Goal: Information Seeking & Learning: Learn about a topic

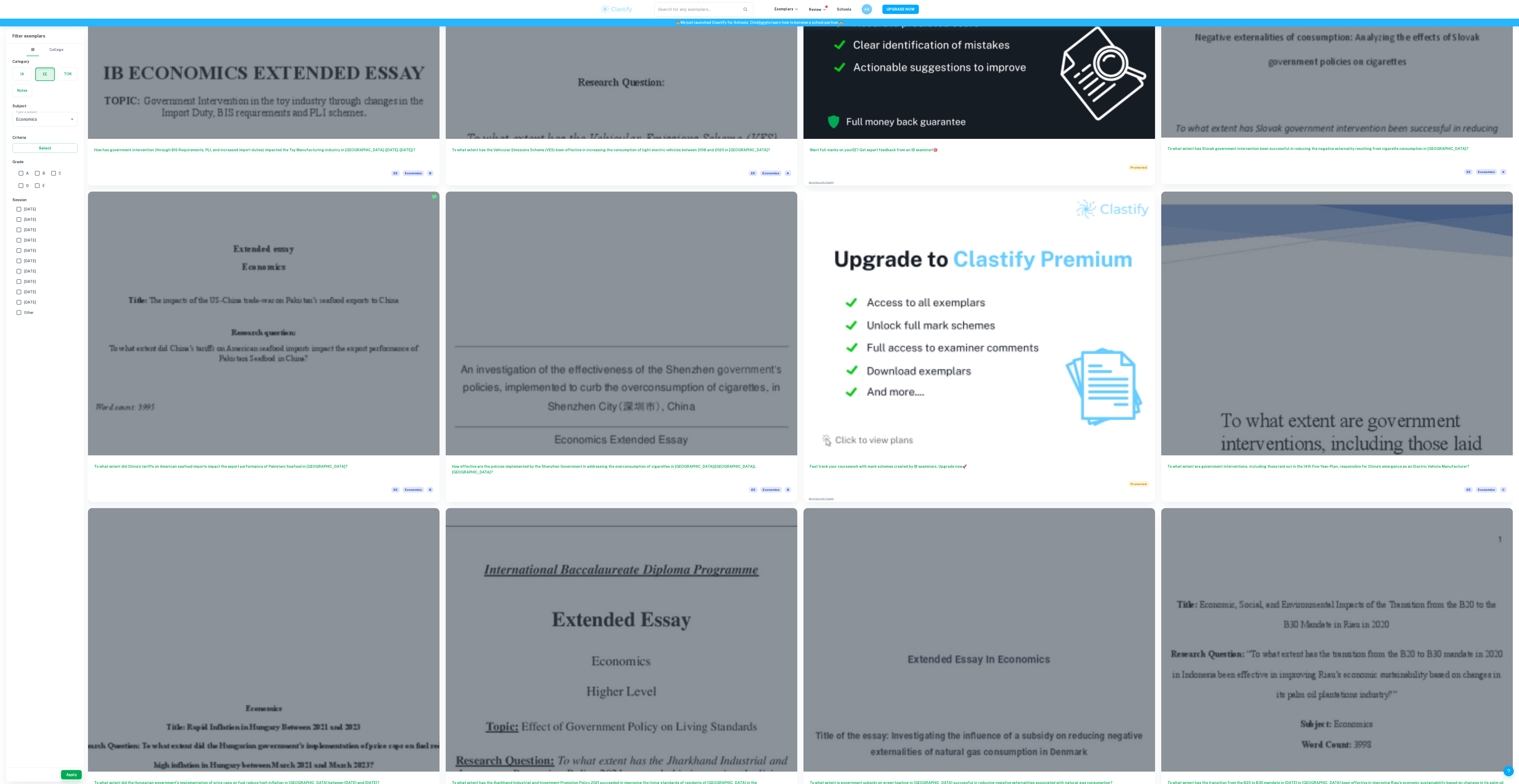
scroll to position [193, 0]
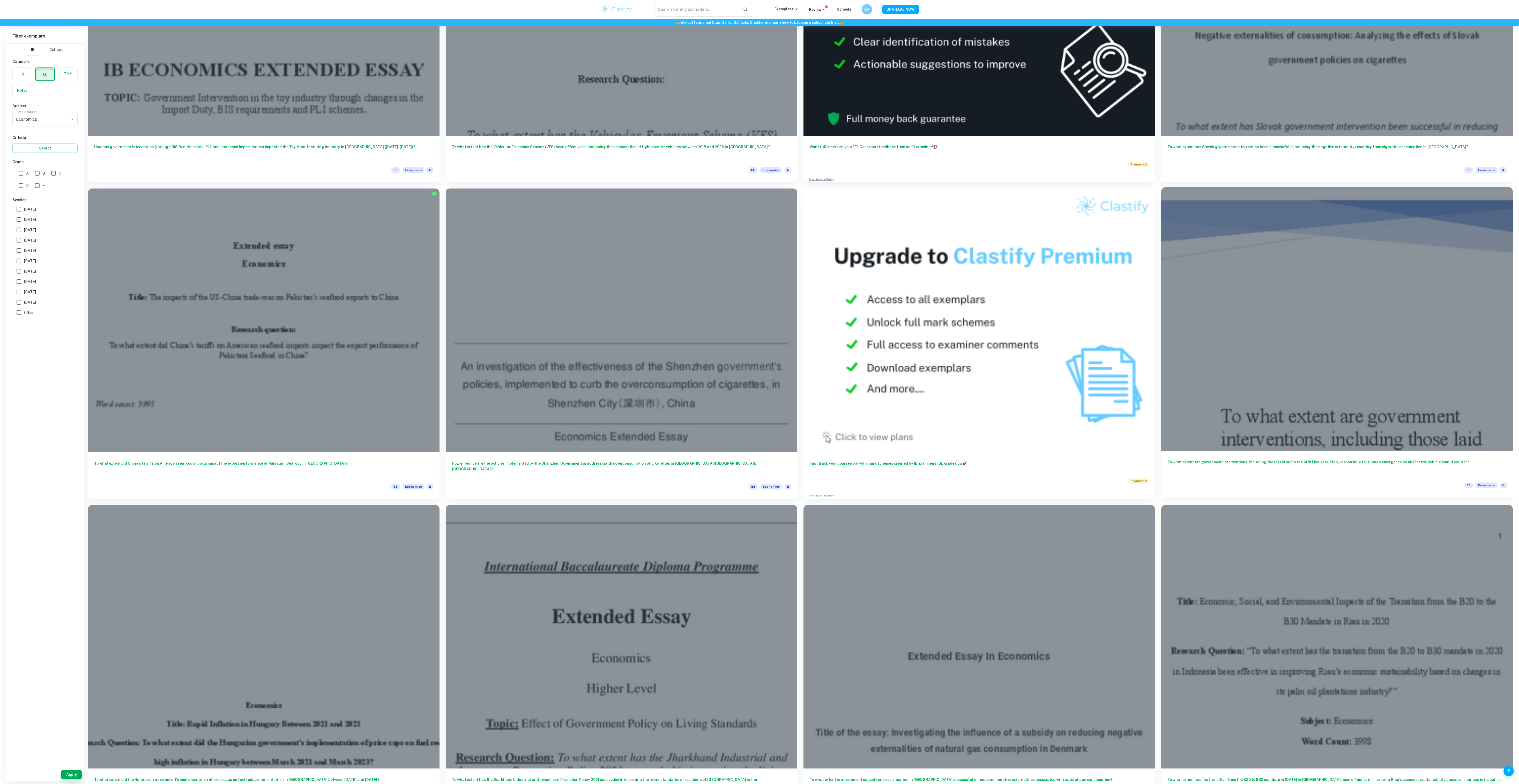
click at [1274, 291] on div at bounding box center [1337, 319] width 351 height 263
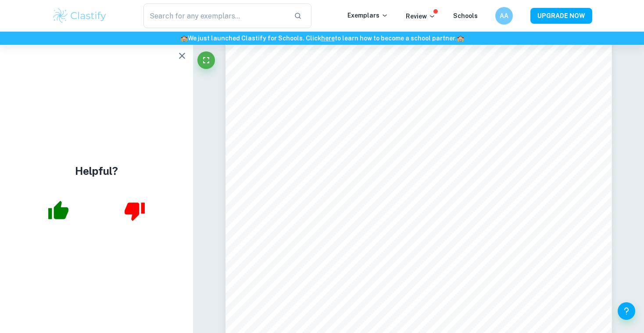
scroll to position [3278, 0]
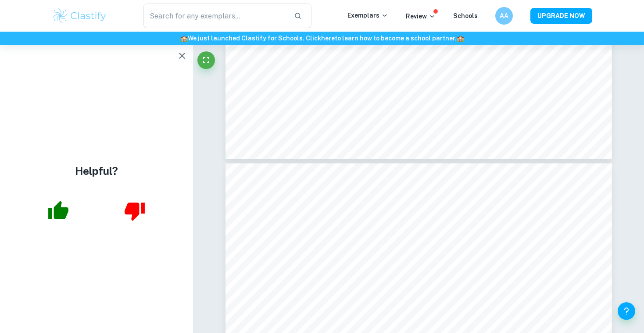
type input "21"
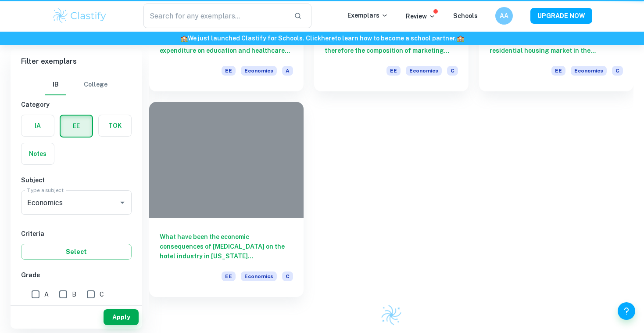
scroll to position [82, 0]
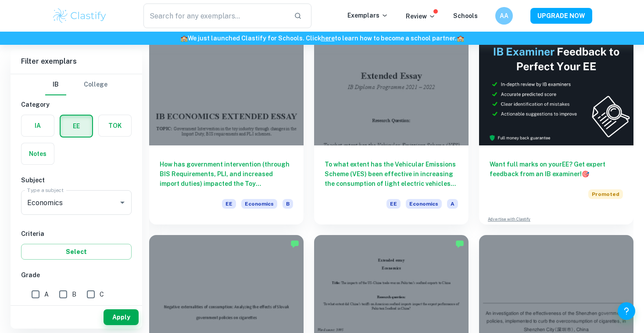
click at [36, 292] on input "A" at bounding box center [36, 294] width 18 height 18
checkbox input "true"
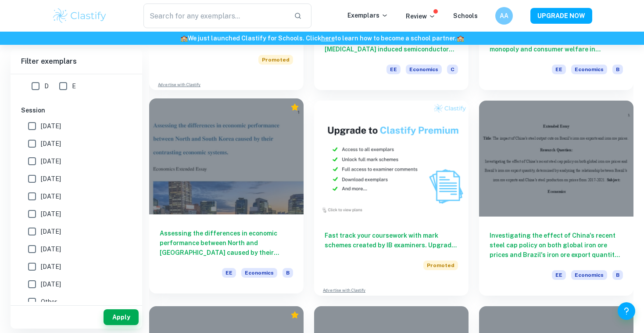
scroll to position [1450, 0]
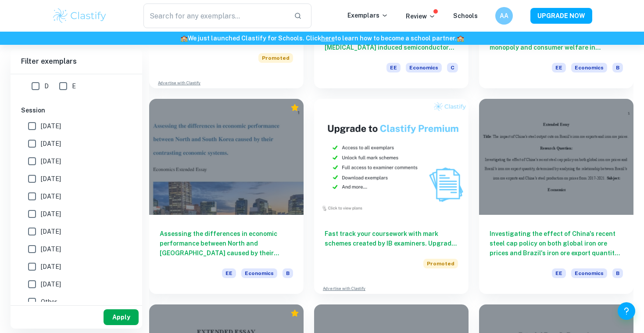
click at [129, 315] on button "Apply" at bounding box center [121, 317] width 35 height 16
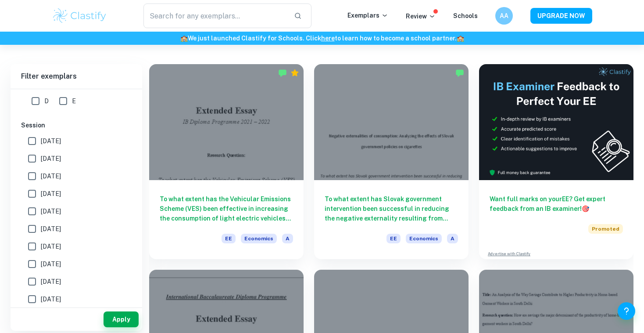
scroll to position [50, 0]
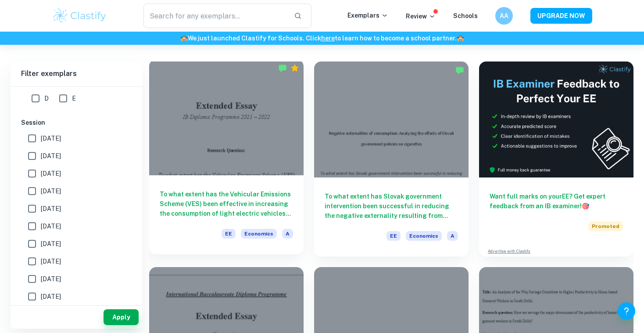
click at [236, 161] on div at bounding box center [226, 117] width 154 height 116
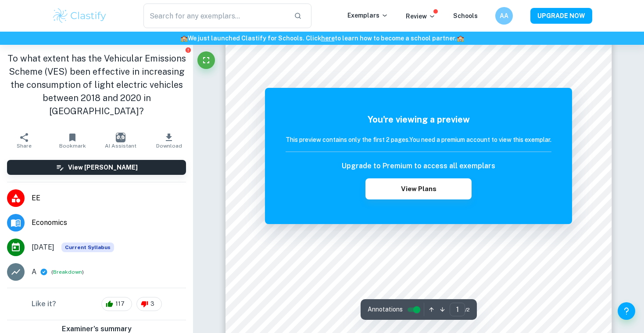
scroll to position [164, 0]
click at [444, 305] on button "button" at bounding box center [442, 309] width 11 height 14
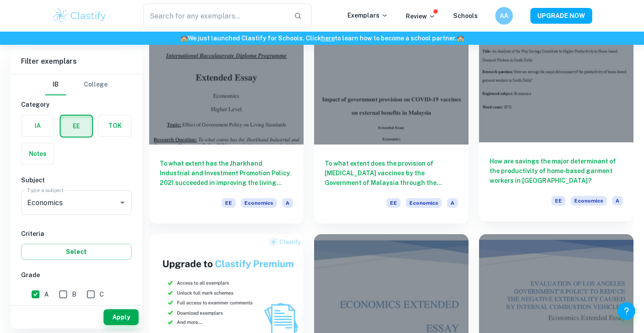
scroll to position [283, 0]
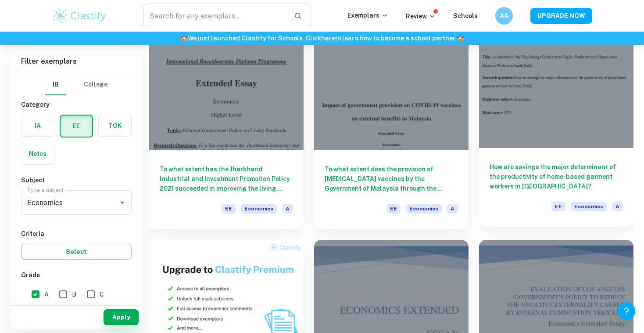
click at [552, 149] on div "How are savings the major determinant of the productivity of home-based garment…" at bounding box center [556, 187] width 154 height 79
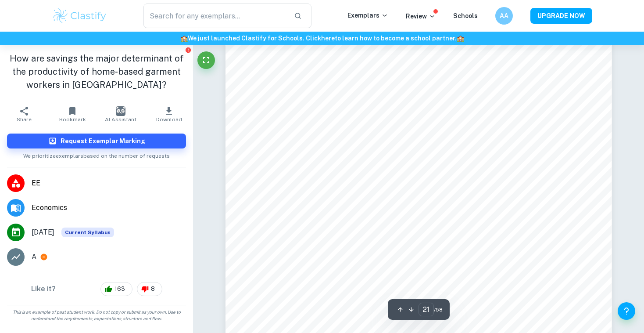
scroll to position [10430, 0]
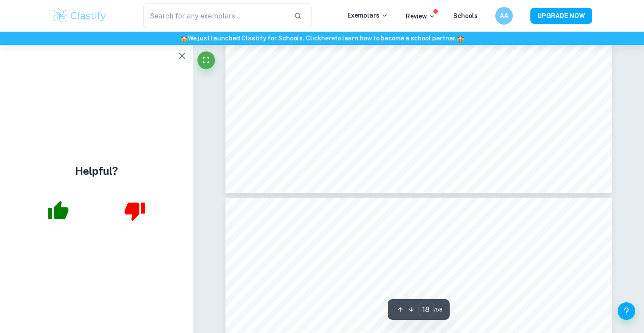
type input "17"
click at [184, 54] on icon "button" at bounding box center [182, 56] width 6 height 6
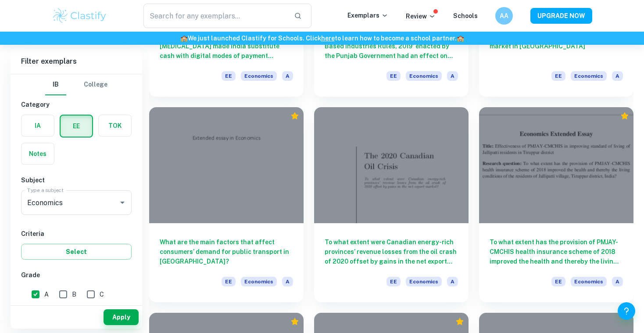
scroll to position [826, 0]
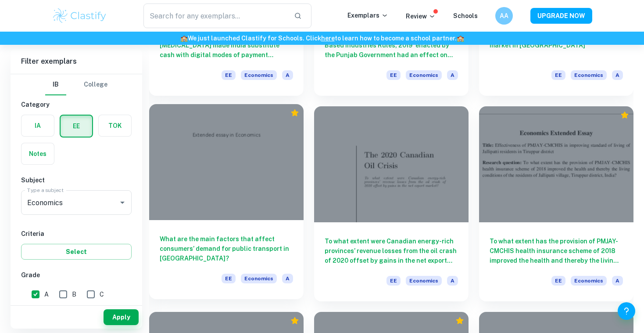
click at [244, 216] on div at bounding box center [226, 162] width 154 height 116
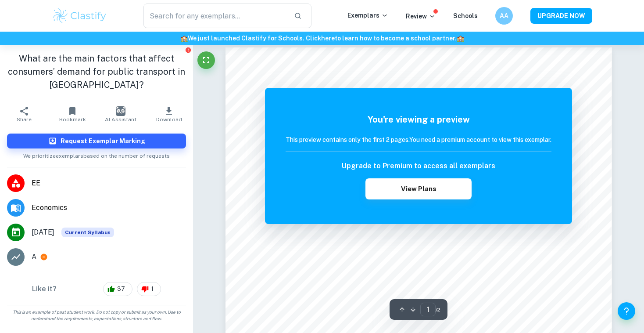
scroll to position [7, 0]
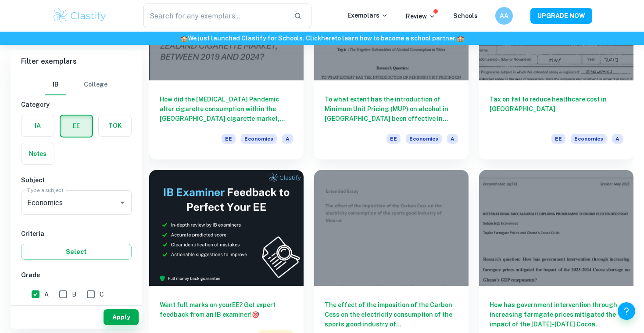
scroll to position [1206, 0]
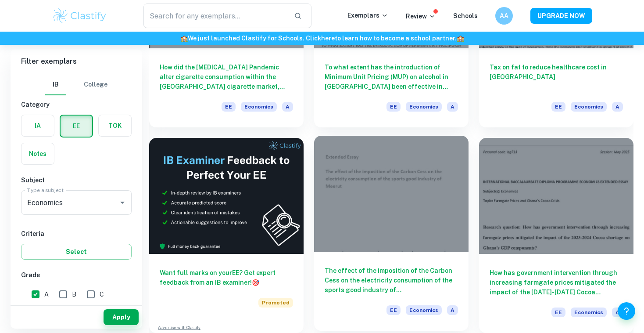
click at [372, 234] on div at bounding box center [391, 194] width 154 height 116
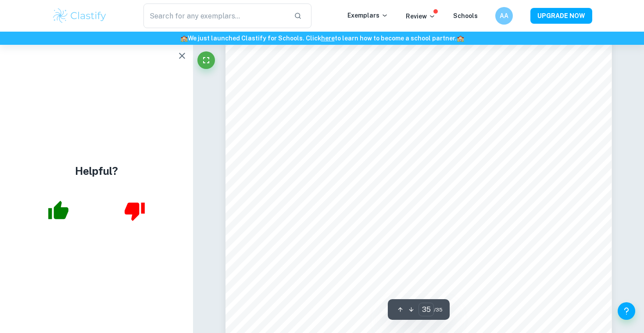
scroll to position [19206, 0]
type input "33"
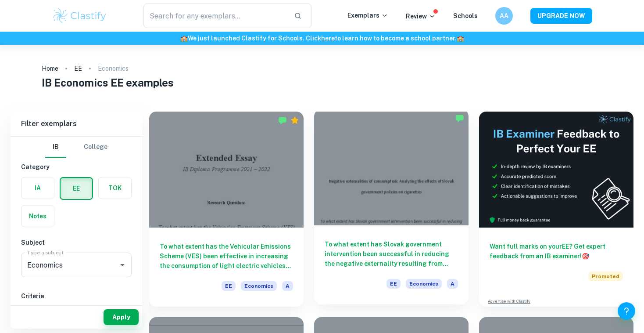
click at [373, 259] on h6 "To what extent has Slovak government intervention been successful in reducing t…" at bounding box center [391, 253] width 133 height 29
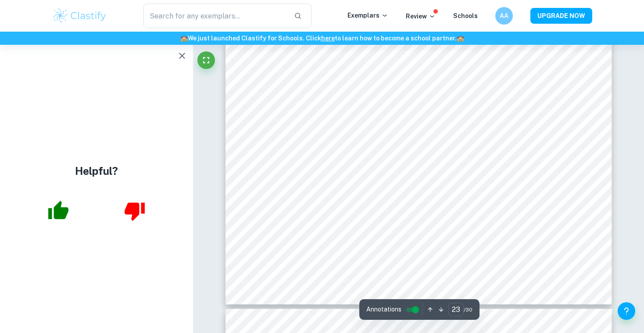
scroll to position [11613, 0]
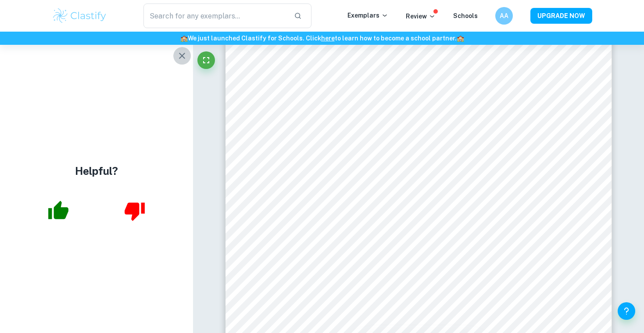
click at [178, 53] on icon "button" at bounding box center [182, 55] width 11 height 11
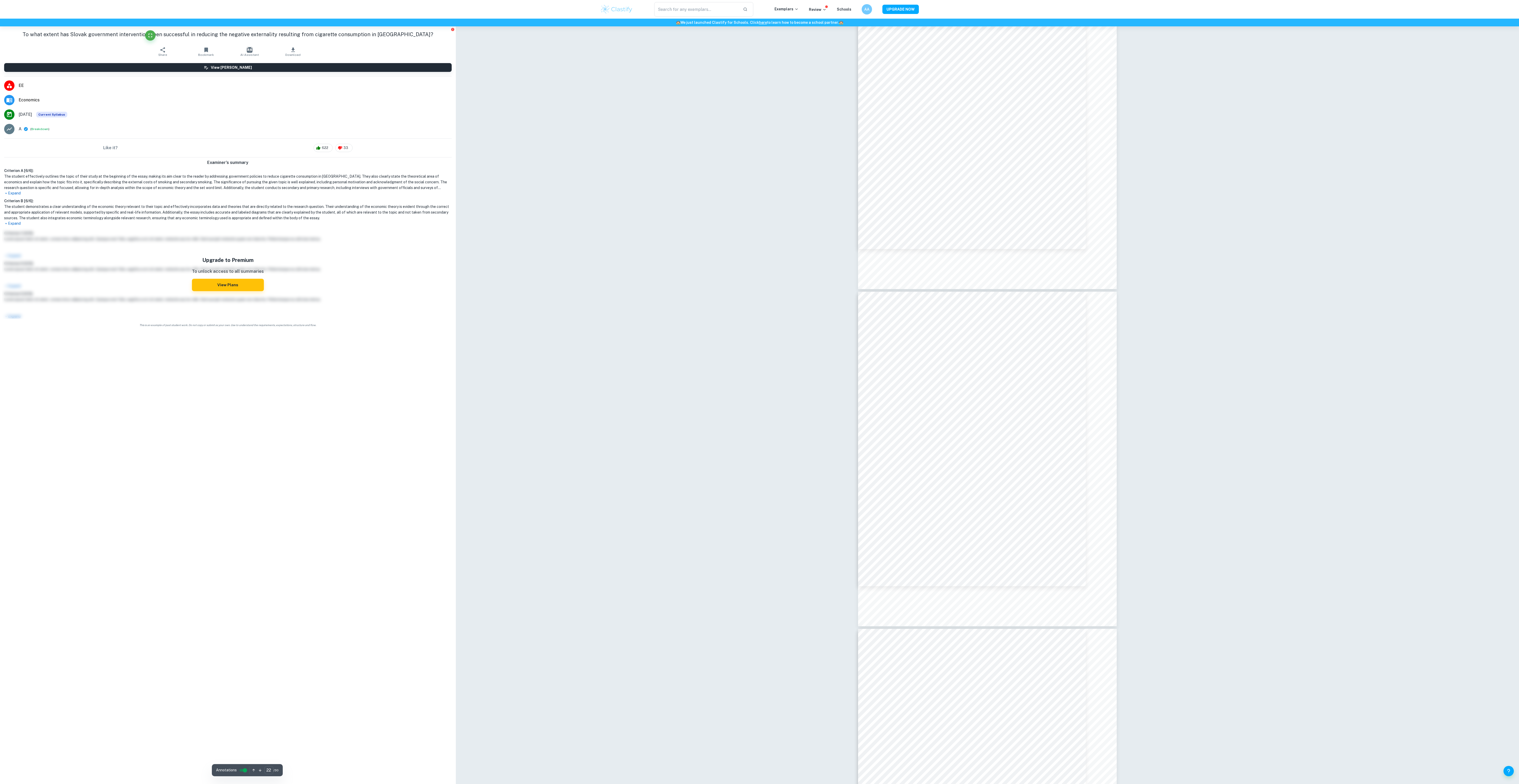
scroll to position [6896, 0]
type input "21"
drag, startPoint x: 899, startPoint y: 117, endPoint x: 953, endPoint y: 127, distance: 54.9
click at [953, 127] on div at bounding box center [969, 124] width 170 height 17
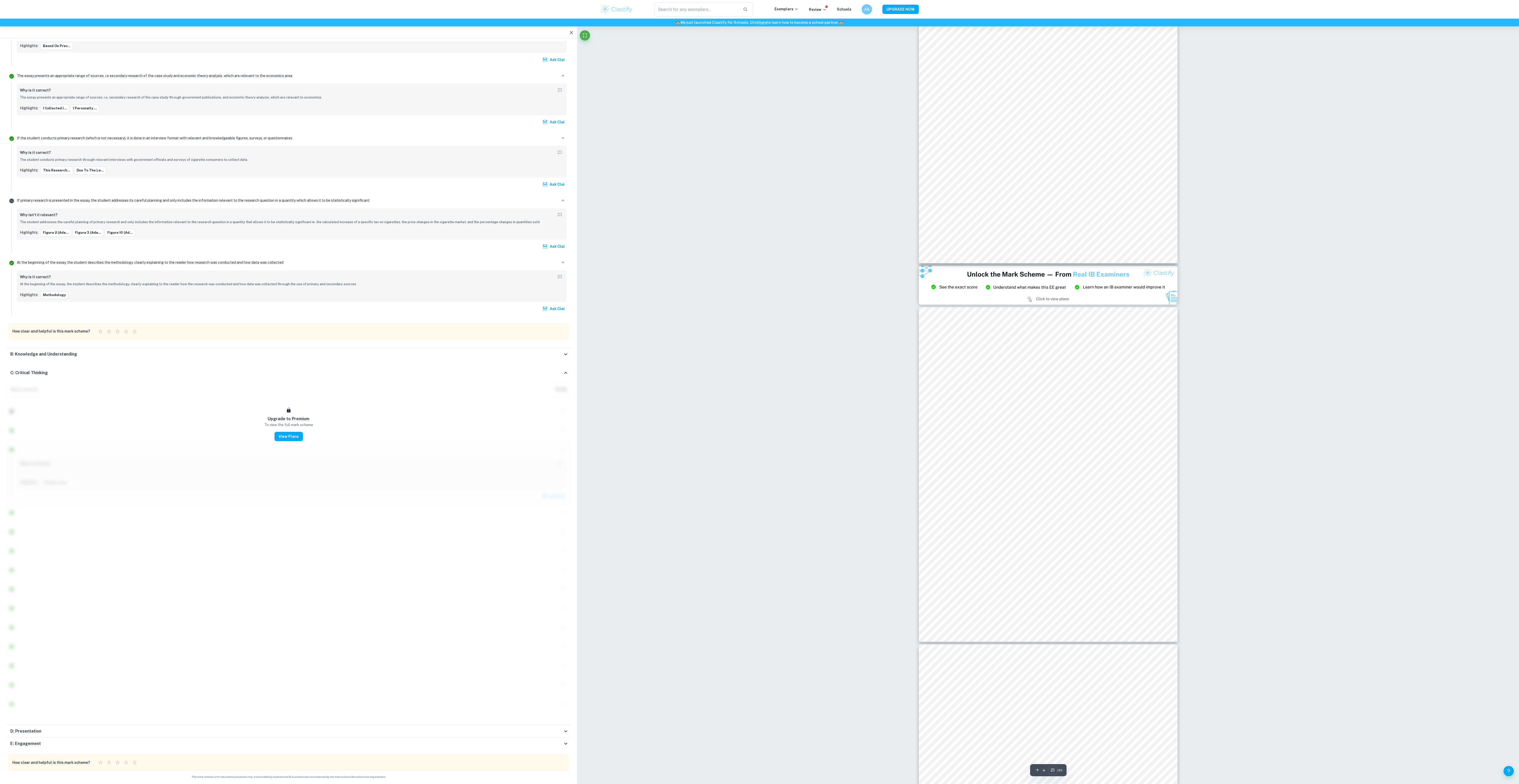
scroll to position [6513, 0]
type input "22"
click at [571, 34] on icon "button" at bounding box center [571, 32] width 6 height 6
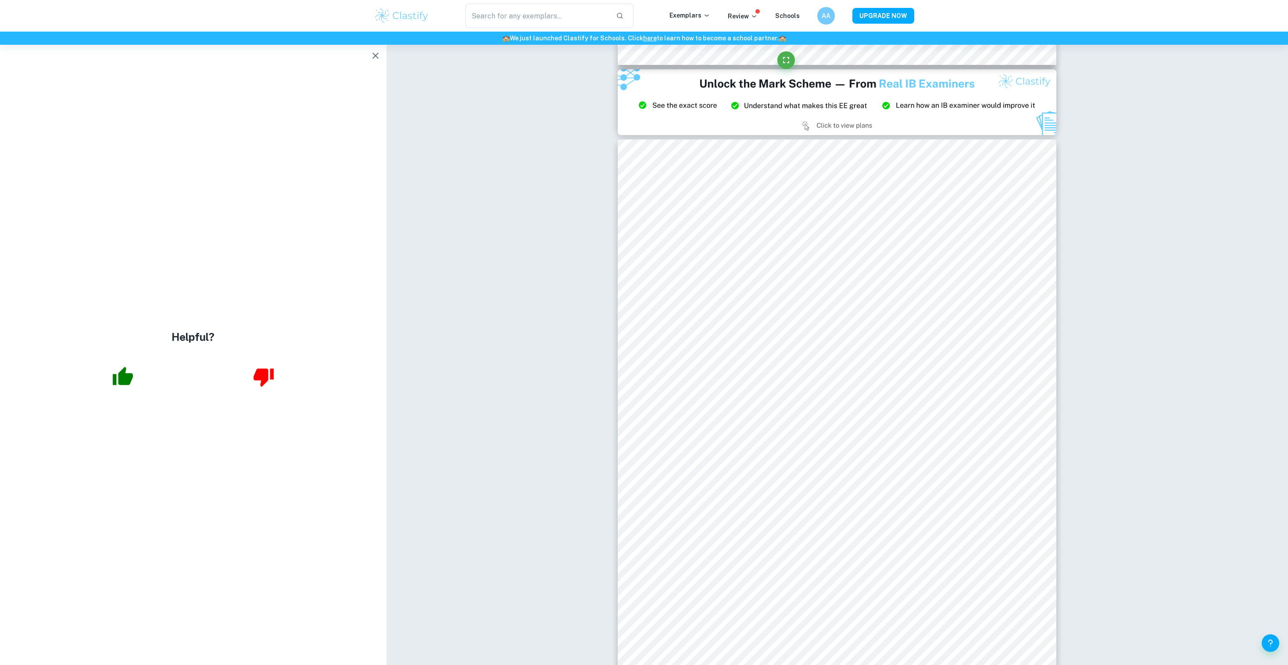
scroll to position [11423, 0]
click at [373, 59] on icon "button" at bounding box center [375, 55] width 11 height 11
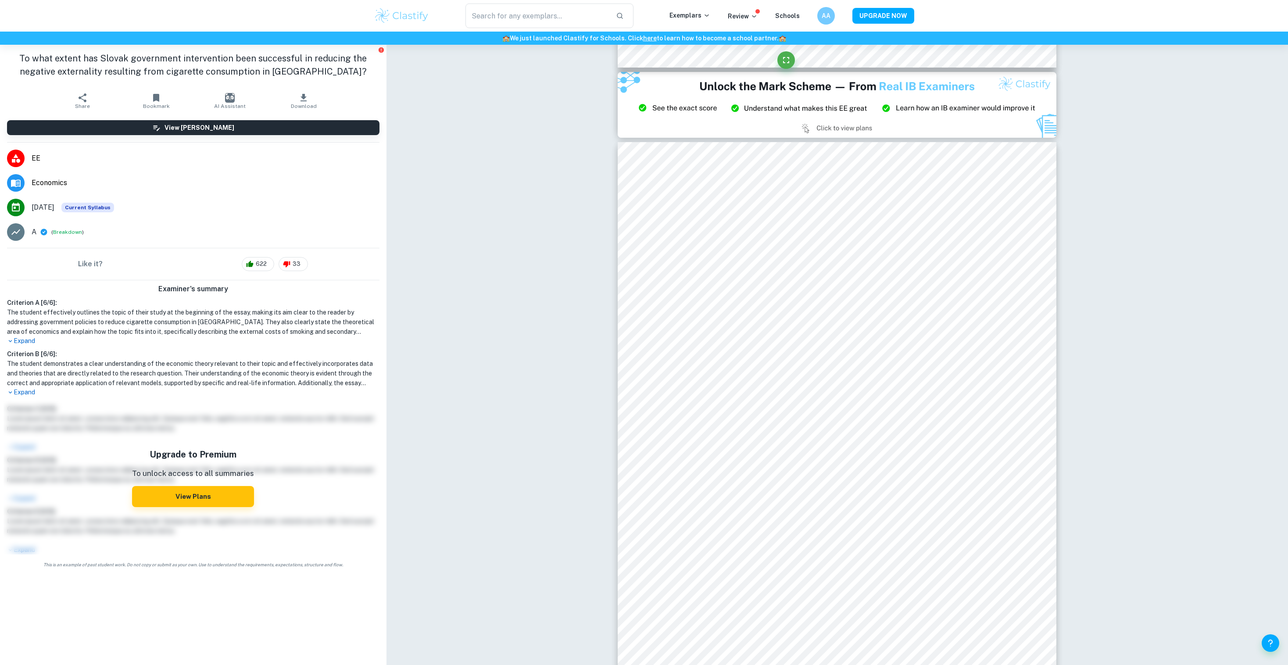
click at [383, 212] on li "[DATE] Current Syllabus" at bounding box center [193, 207] width 386 height 25
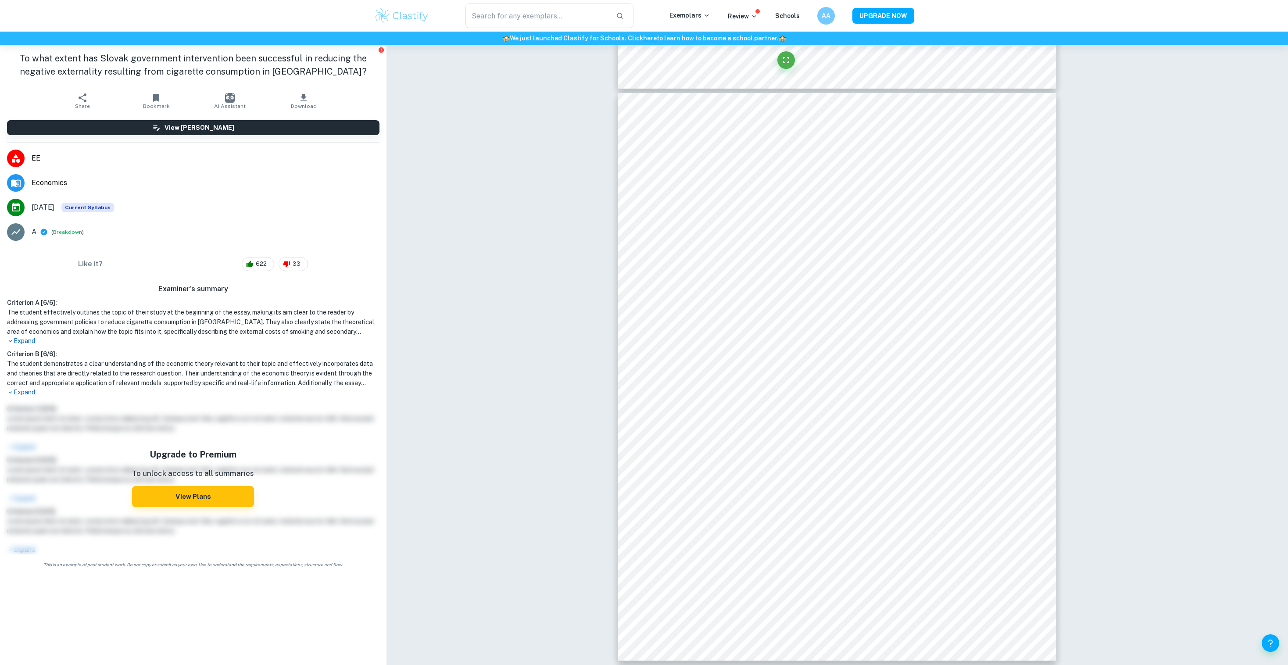
scroll to position [12066, 0]
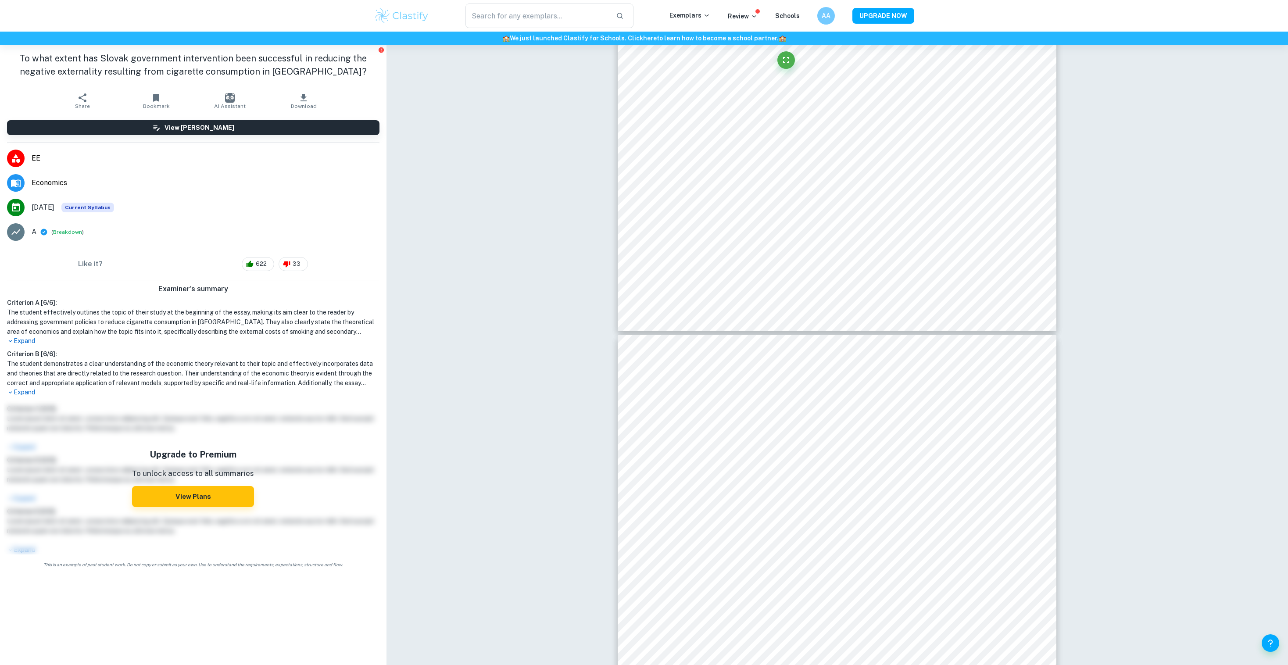
type input "23"
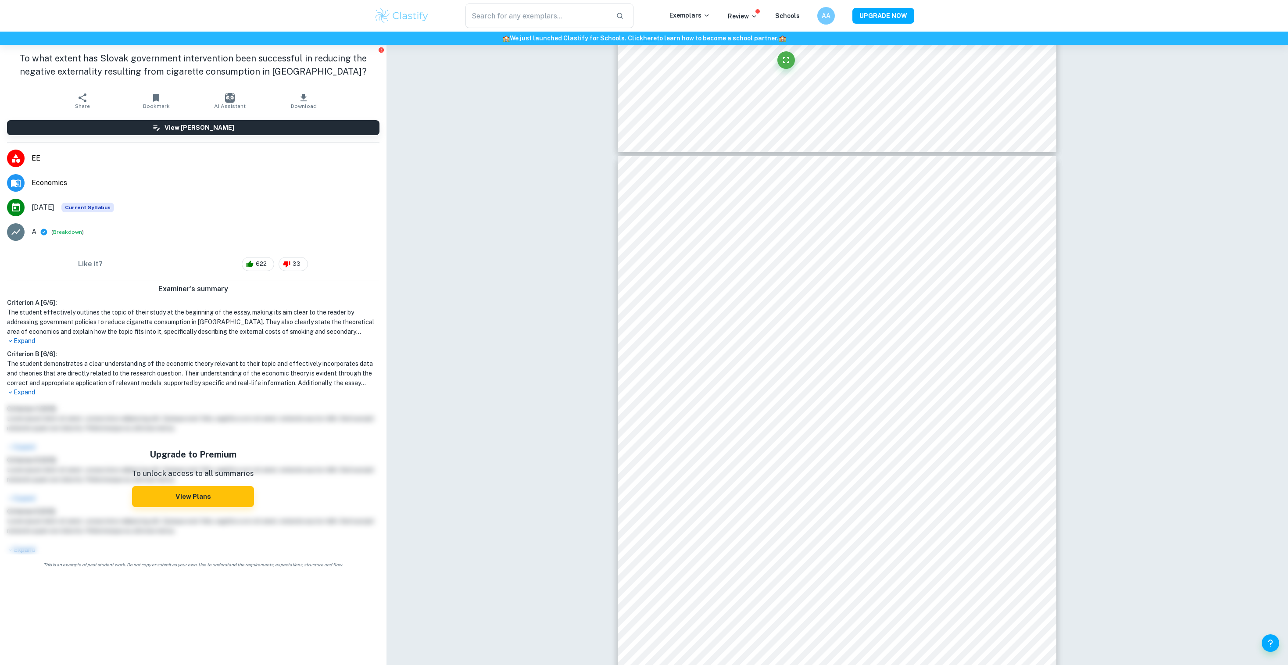
scroll to position [12555, 0]
